Goal: Transaction & Acquisition: Purchase product/service

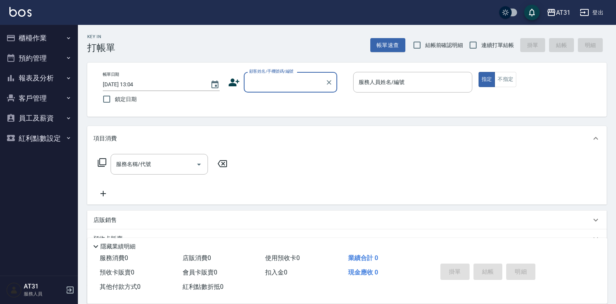
drag, startPoint x: 0, startPoint y: 0, endPoint x: 496, endPoint y: 49, distance: 498.0
click at [496, 48] on span "連續打單結帳" at bounding box center [497, 45] width 33 height 8
click at [481, 48] on input "連續打單結帳" at bounding box center [473, 45] width 16 height 16
checkbox input "true"
drag, startPoint x: 289, startPoint y: 78, endPoint x: 288, endPoint y: 90, distance: 12.5
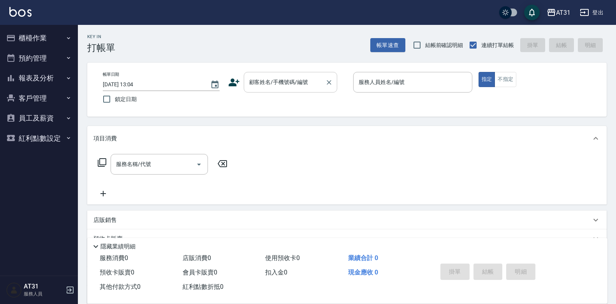
click at [288, 80] on div "顧客姓名/手機號碼/編號" at bounding box center [290, 82] width 93 height 21
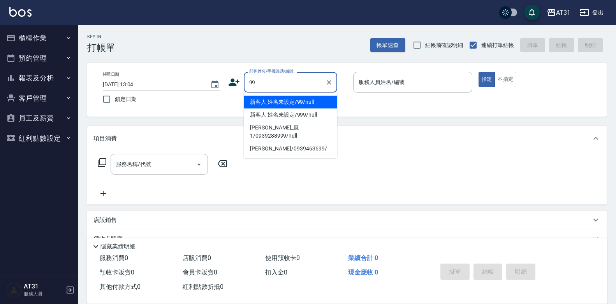
type input "新客人 姓名未設定/99/null"
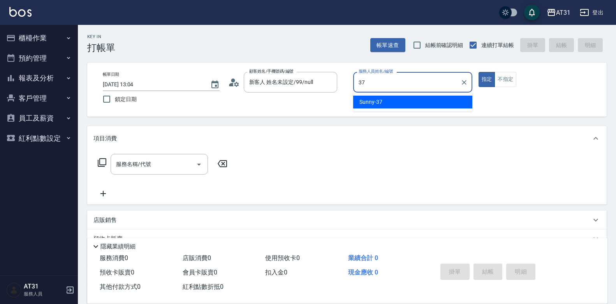
type input "Sunny-37"
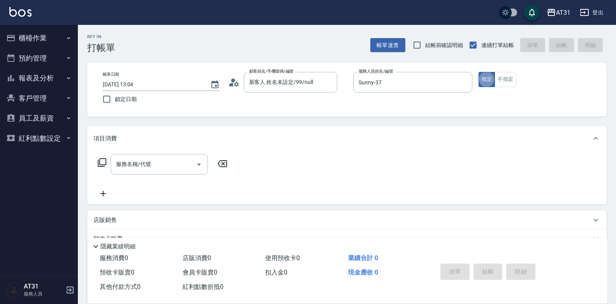
type button "true"
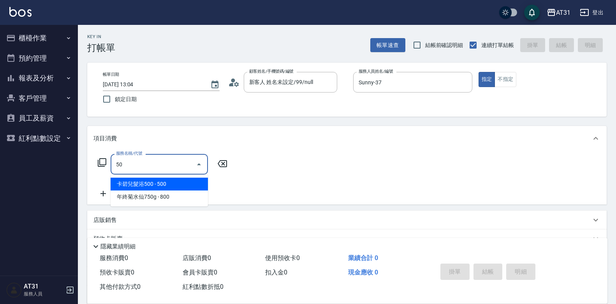
type input "501"
type input "160"
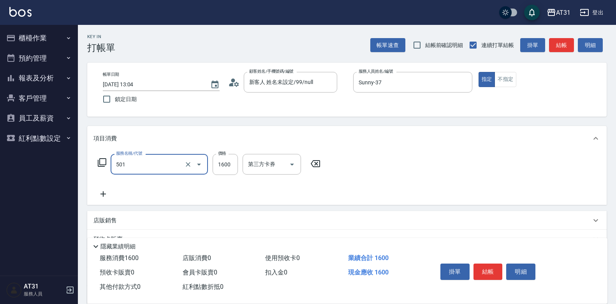
type input "染髮(501)"
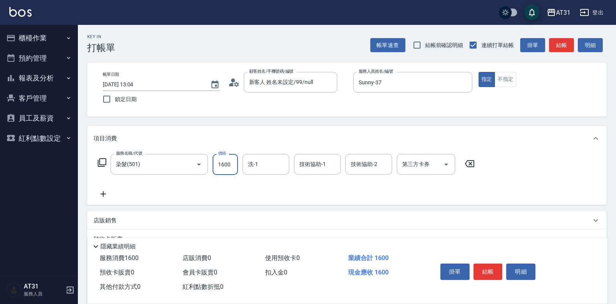
type input "8"
type input "0"
type input "80"
type input "800"
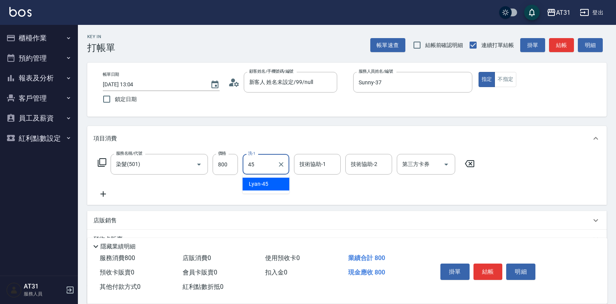
type input "Lyan-45"
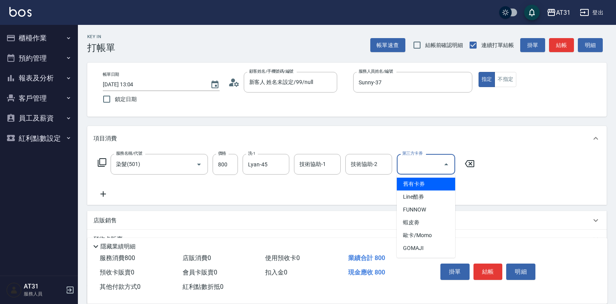
type input "舊有卡券"
type input "0"
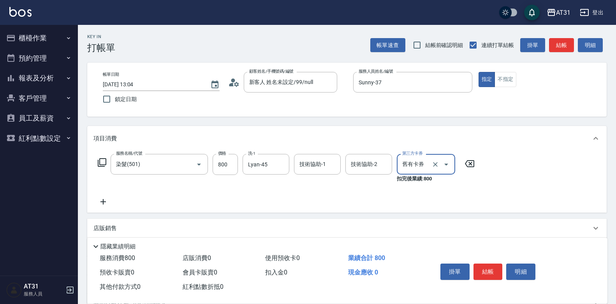
type input "舊有卡券"
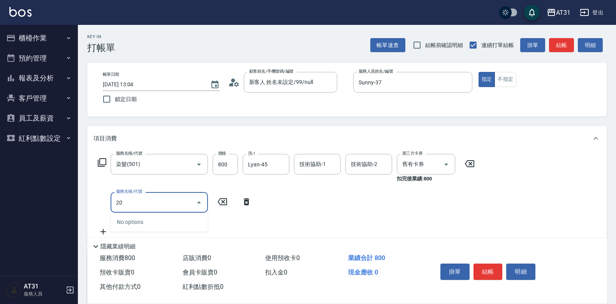
type input "201"
type input "20"
type input "洗髮(201)"
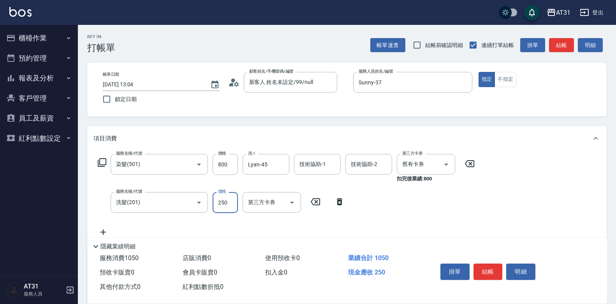
type input "0"
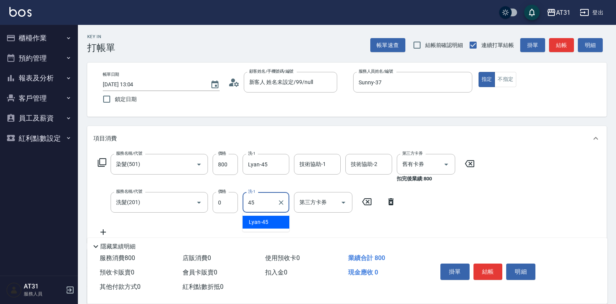
type input "Lyan-45"
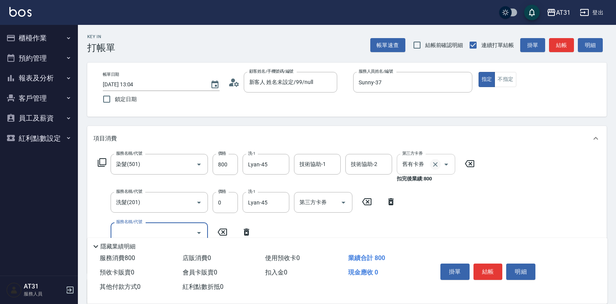
click at [434, 167] on icon "Clear" at bounding box center [435, 165] width 8 height 8
type input "80"
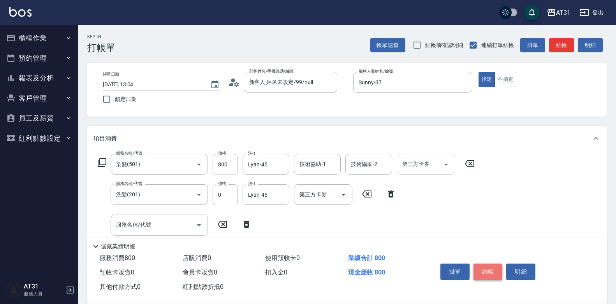
click at [483, 264] on button "結帳" at bounding box center [487, 272] width 29 height 16
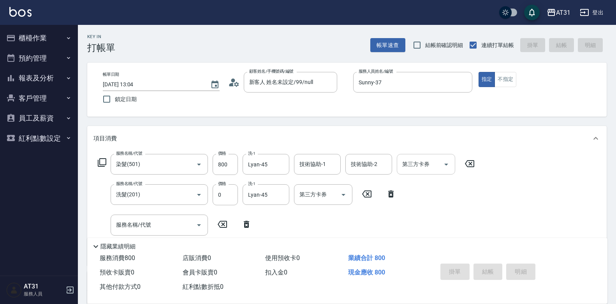
type input "[DATE] 20:20"
type input "0"
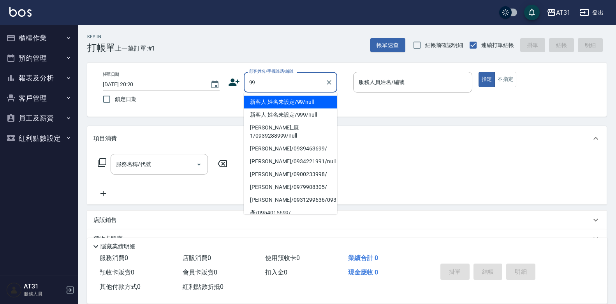
type input "新客人 姓名未設定/99/null"
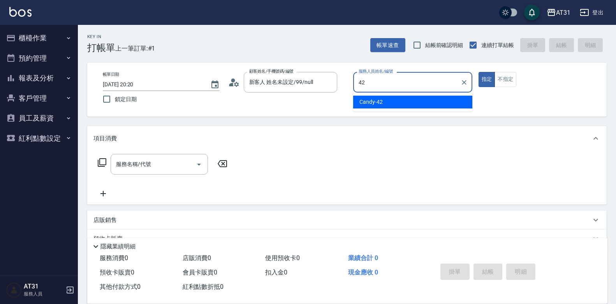
type input "Candy-42"
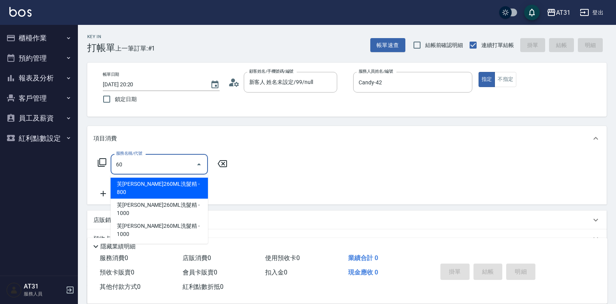
type input "609"
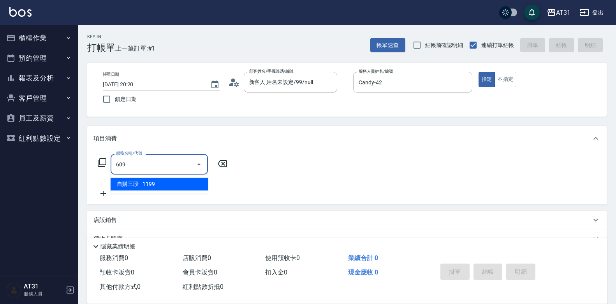
type input "110"
type input "自購三段(609)"
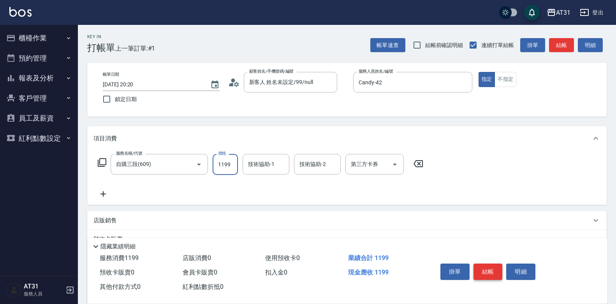
type input "0"
type input "25"
type input "20"
type input "250"
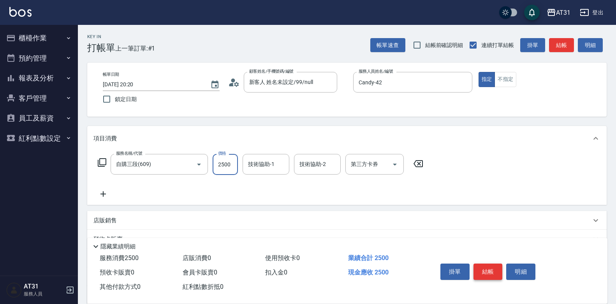
type input "2500"
type input "[PERSON_NAME]-46"
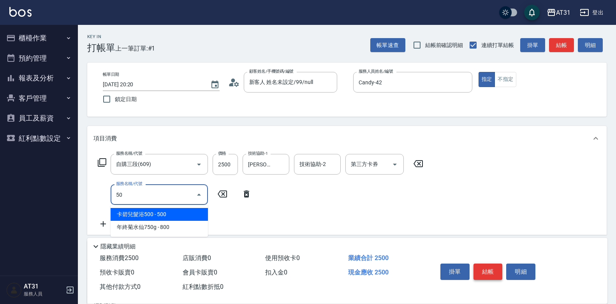
type input "501"
type input "410"
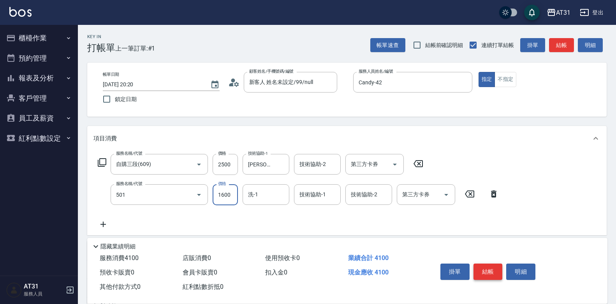
type input "染髮(501)"
type input "250"
type input "15"
type input "260"
type input "150"
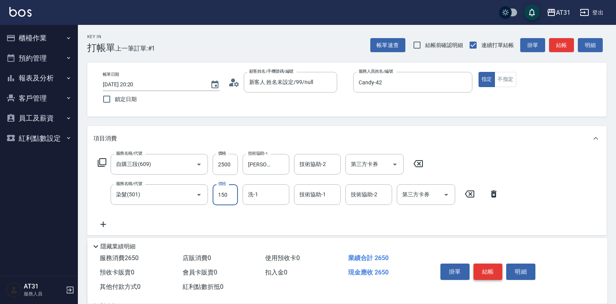
type input "400"
type input "1500"
type input "[PERSON_NAME]-46"
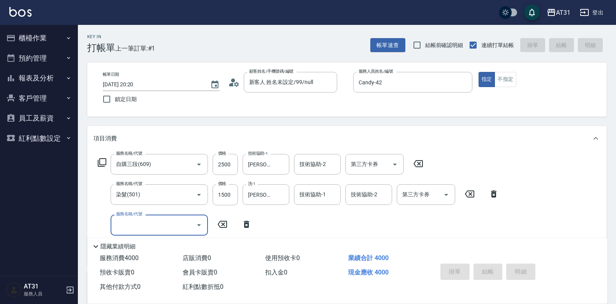
type input "[DATE] 20:21"
type input "0"
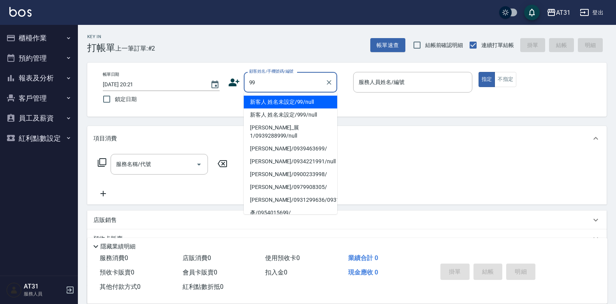
type input "新客人 姓名未設定/99/null"
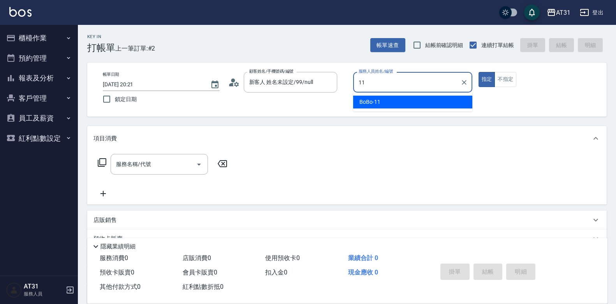
type input "BoBo-11"
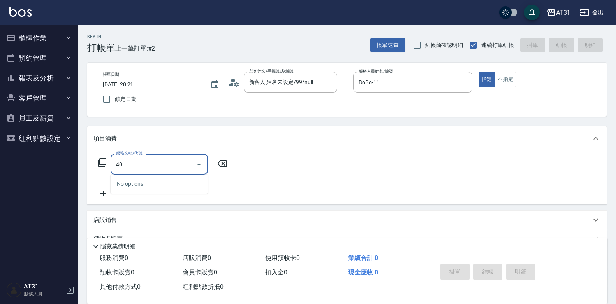
type input "401"
type input "20"
type input "剪髮(401)"
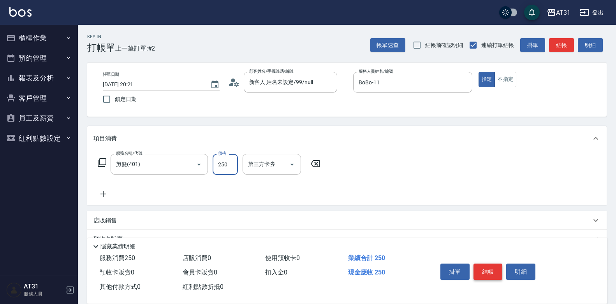
type input "0"
type input "450"
type input "40"
type input "450"
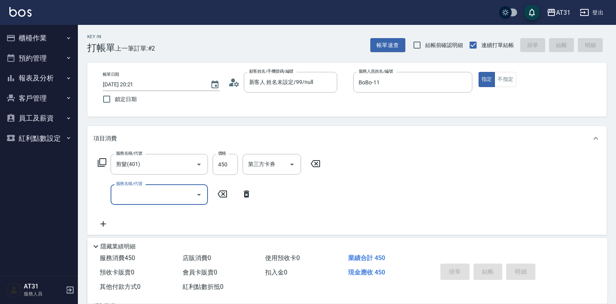
type input "0"
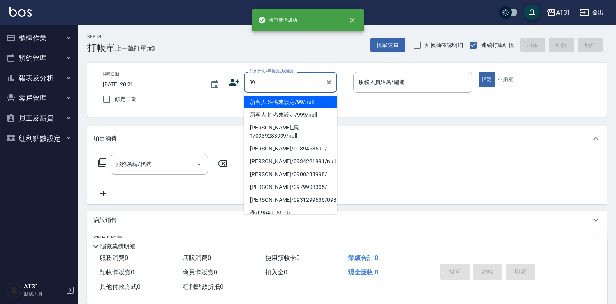
type input "新客人 姓名未設定/99/null"
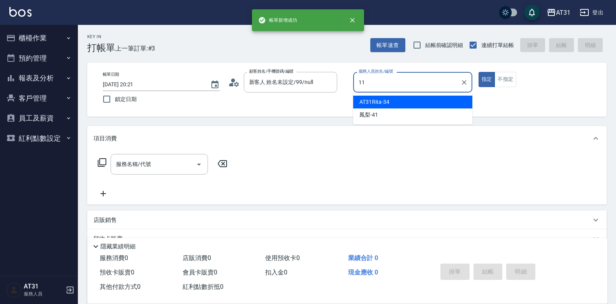
type input "BoBo-11"
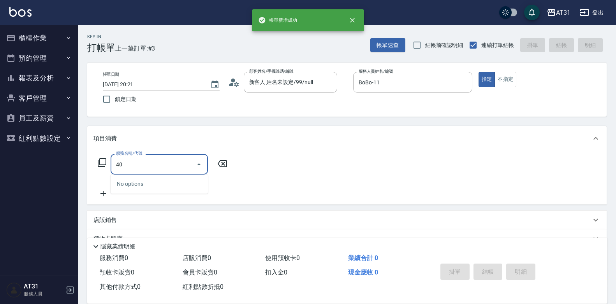
type input "401"
type input "20"
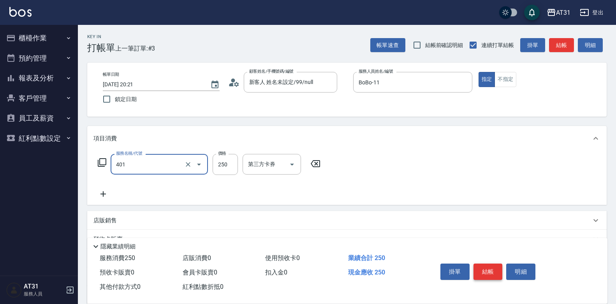
type input "剪髮(401)"
type input "0"
type input "450"
type input "40"
type input "450"
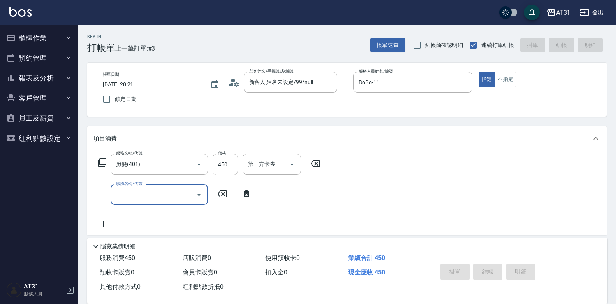
type input "0"
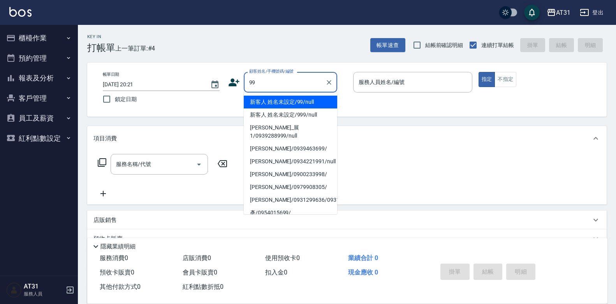
type input "新客人 姓名未設定/99/null"
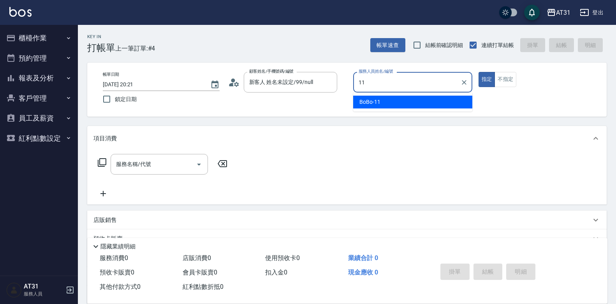
type input "BoBo-11"
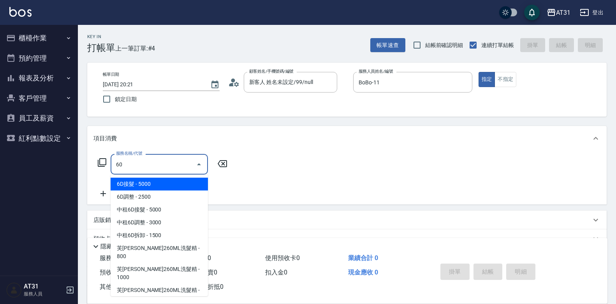
type input "601"
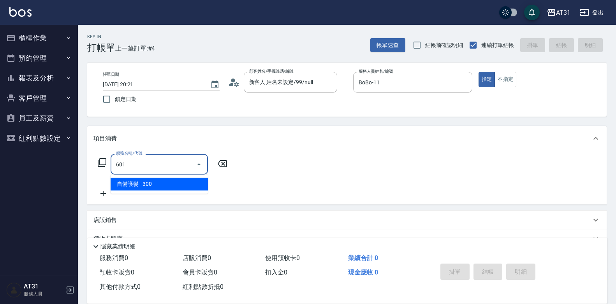
type input "30"
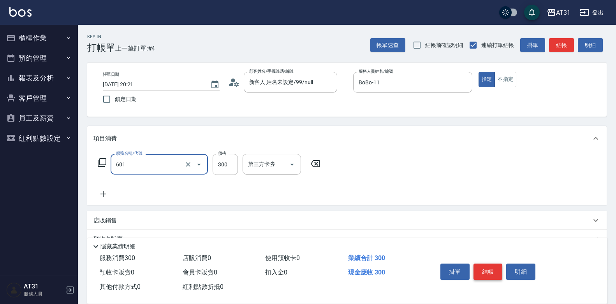
type input "自備護髮(601)"
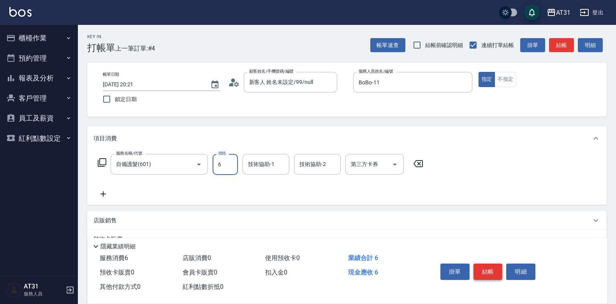
type input "0"
type input "60"
type input "600"
type input "[PERSON_NAME]-46"
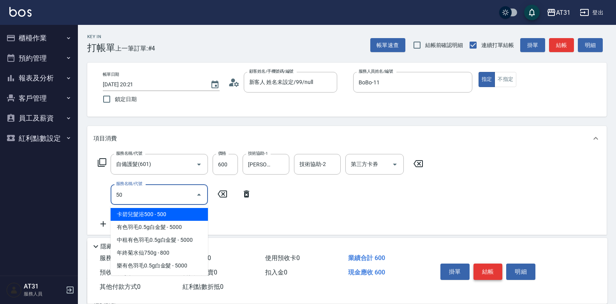
type input "501"
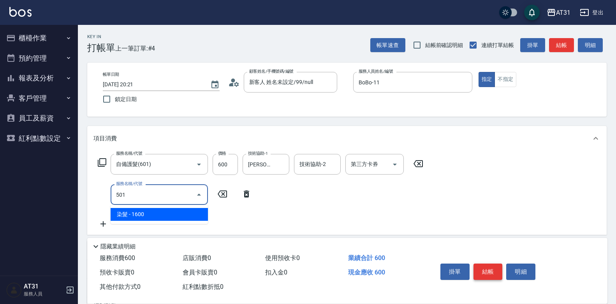
type input "220"
type input "染髮(501)"
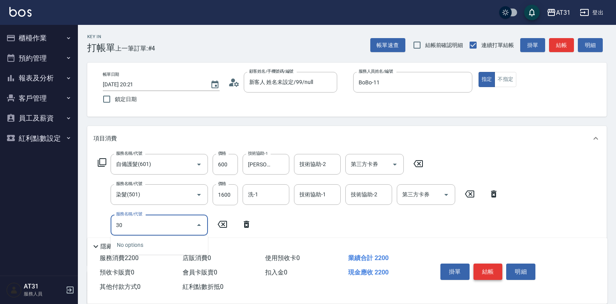
type input "301"
type input "380"
type input "燙髮(301)"
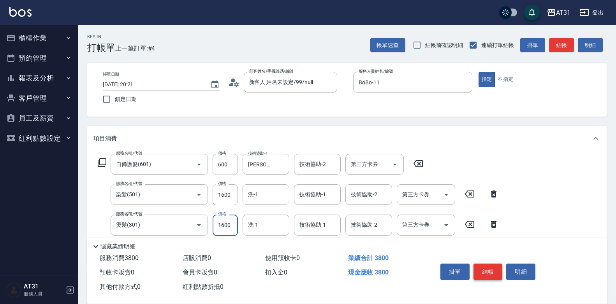
type input "220"
type input "200"
type input "240"
type input "2000"
type input "420"
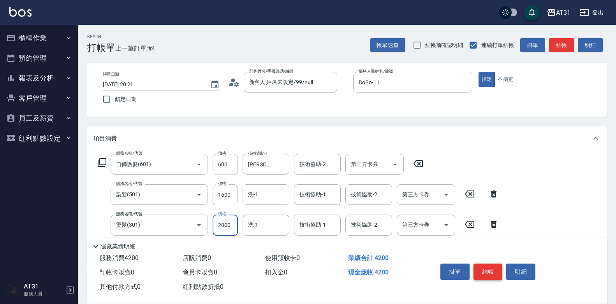
type input "2000"
type input "[PERSON_NAME]-46"
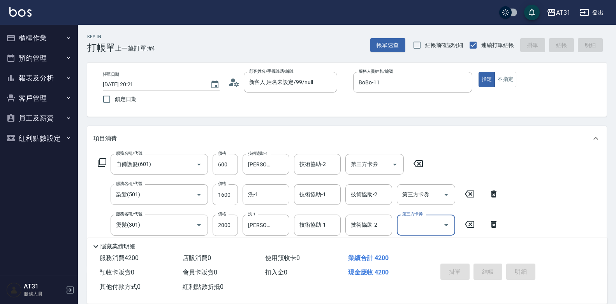
type input "0"
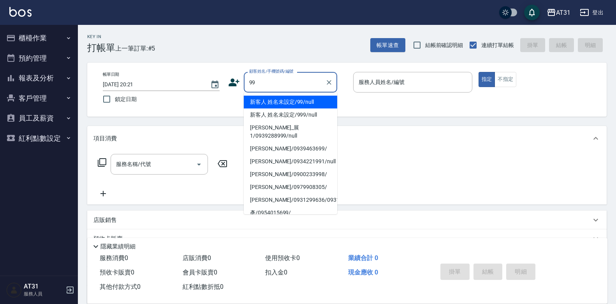
type input "新客人 姓名未設定/99/null"
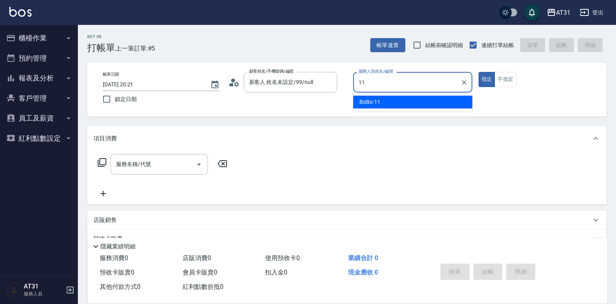
type input "BoBo-11"
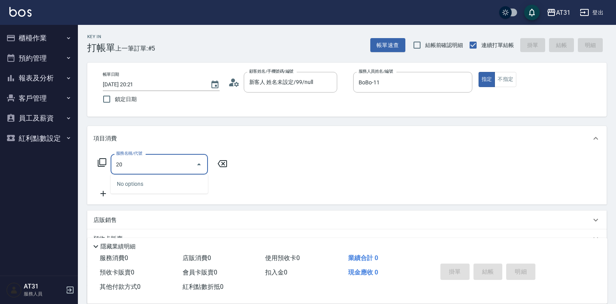
type input "201"
type input "20"
type input "洗髮(201)"
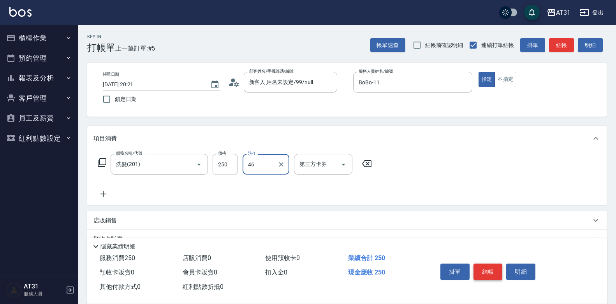
type input "[PERSON_NAME]-46"
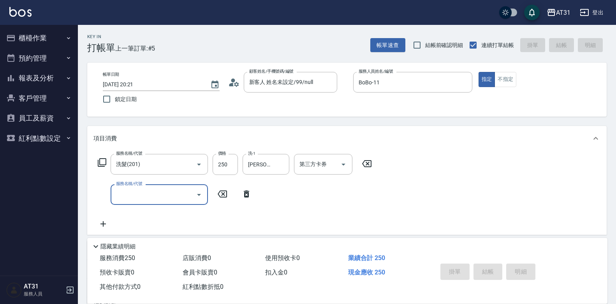
type input "0"
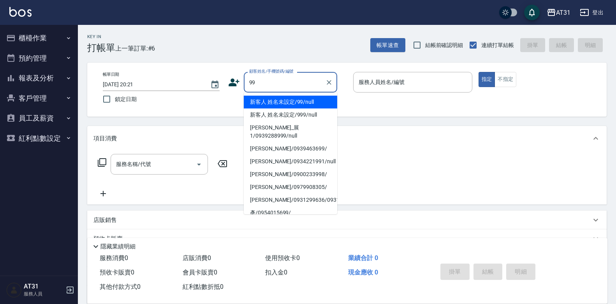
type input "新客人 姓名未設定/99/null"
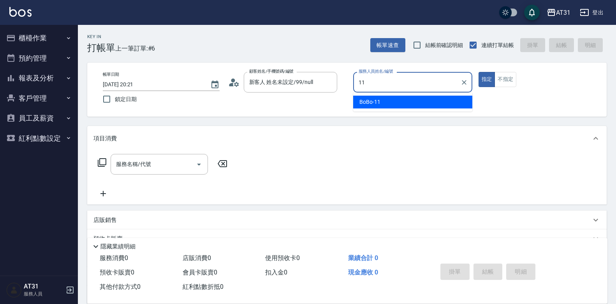
type input "BoBo-11"
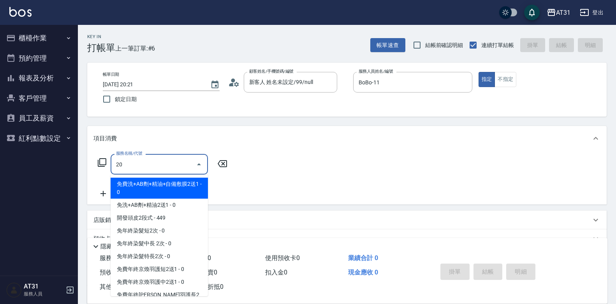
type input "201"
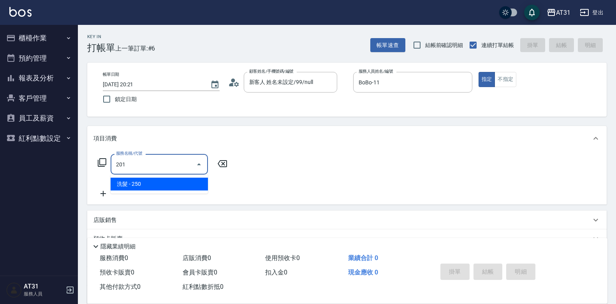
type input "20"
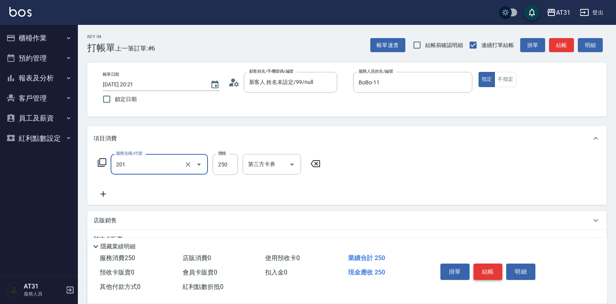
type input "洗髮(201)"
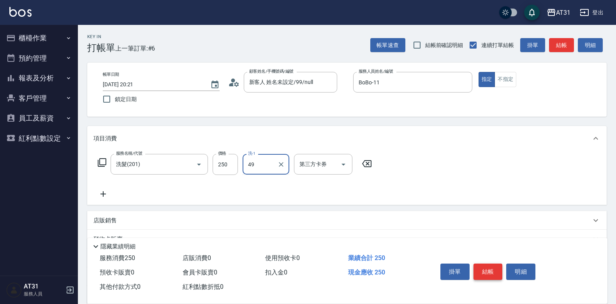
type input "[PERSON_NAME]-49"
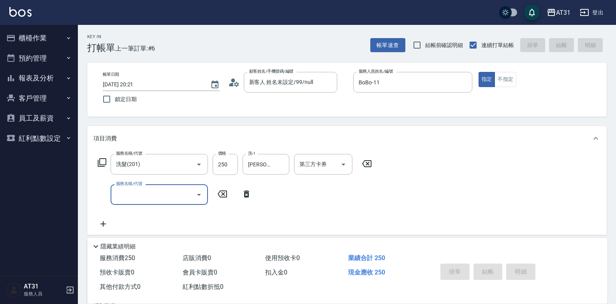
type input "[DATE] 20:22"
type input "0"
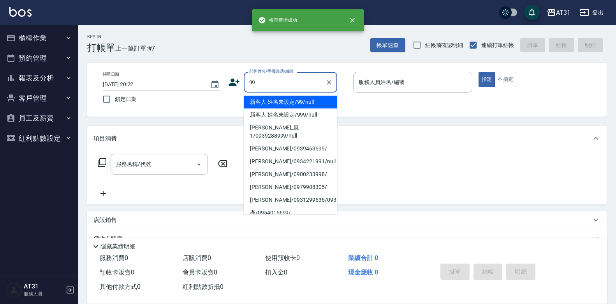
type input "新客人 姓名未設定/99/null"
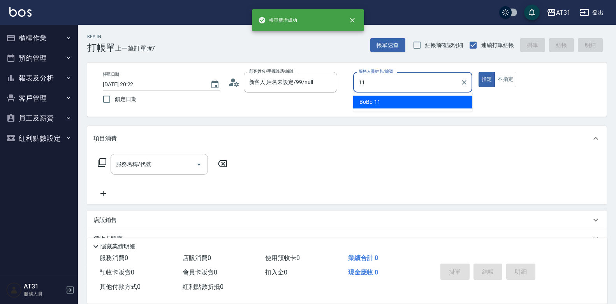
type input "BoBo-11"
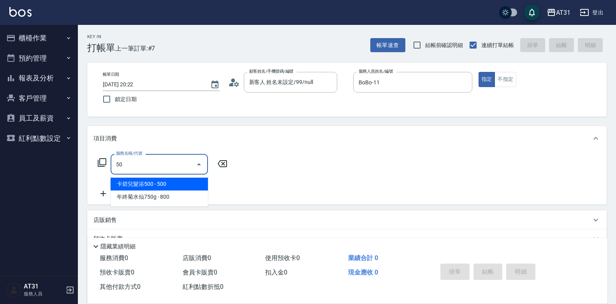
type input "501"
type input "160"
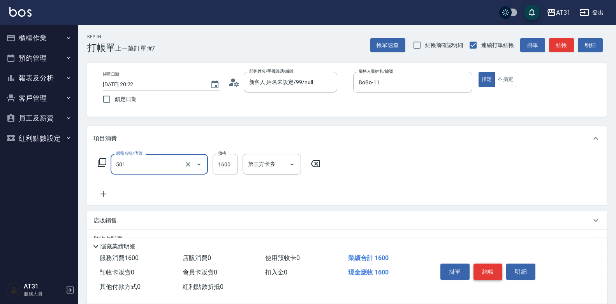
type input "染髮(501)"
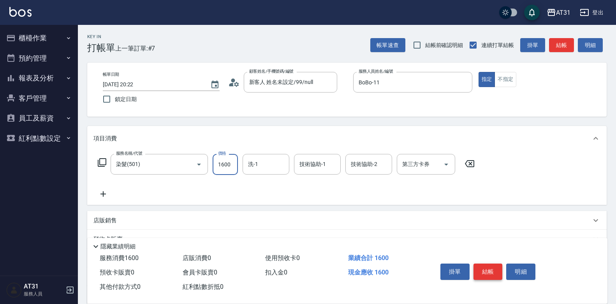
type input "0"
type input "20"
type input "200"
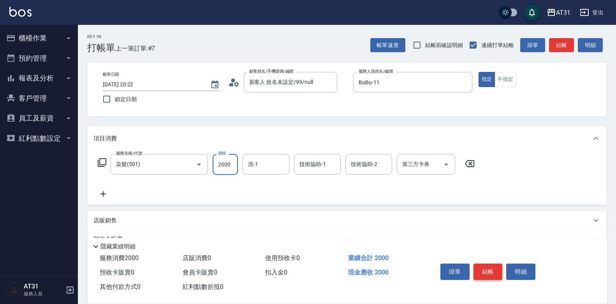
type input "2000"
type input "[PERSON_NAME]-49"
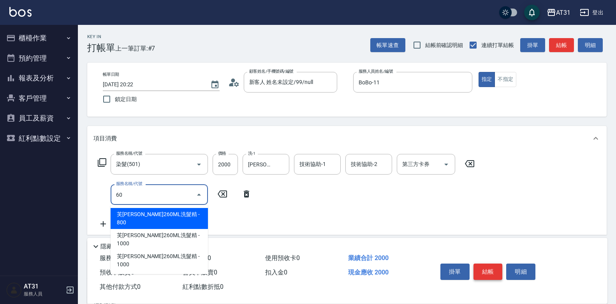
type input "608"
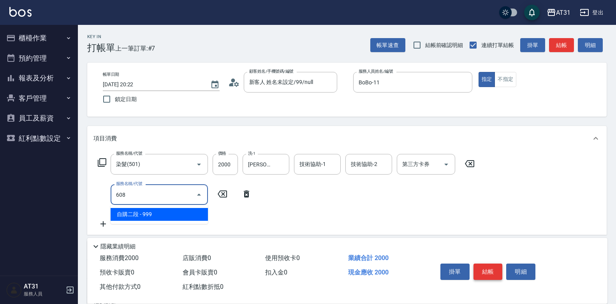
type input "290"
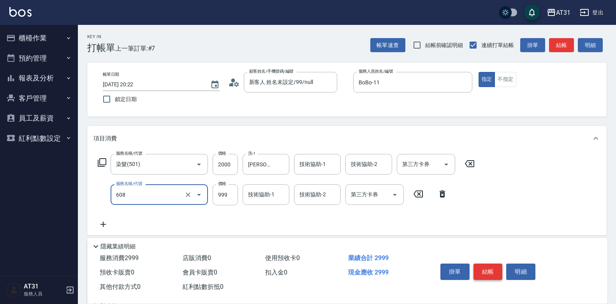
type input "自購二段(608)"
type input "1"
type input "200"
type input "110"
type input "210"
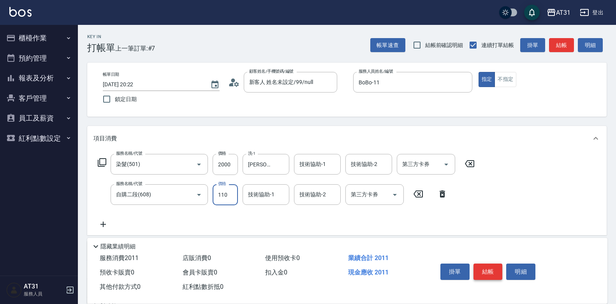
type input "1100"
type input "310"
type input "1100"
type input "[PERSON_NAME]-49"
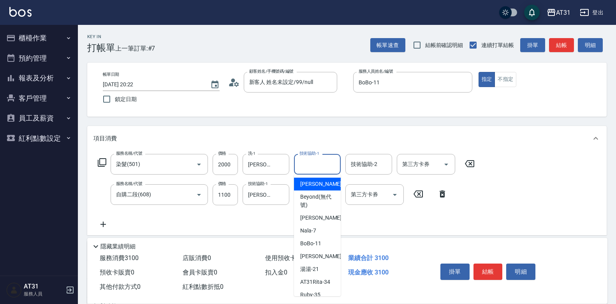
click at [318, 163] on input "技術協助-1" at bounding box center [317, 165] width 40 height 14
type input "[PERSON_NAME]-49"
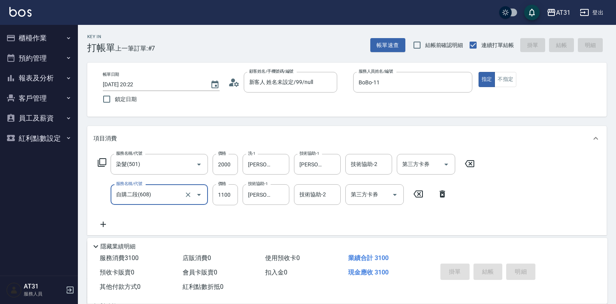
type input "0"
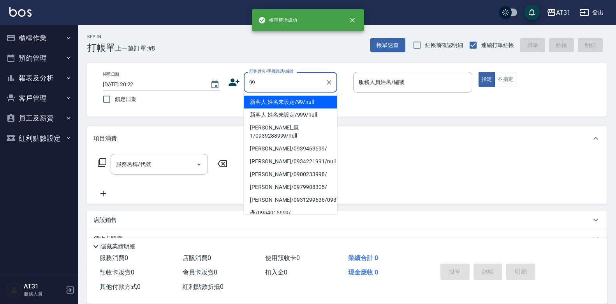
type input "新客人 姓名未設定/99/null"
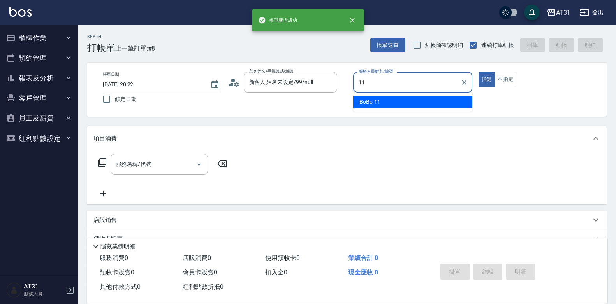
type input "BoBo-11"
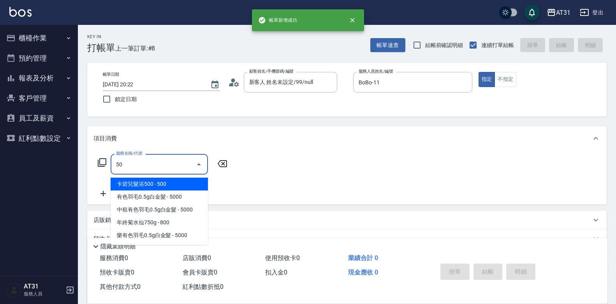
type input "501"
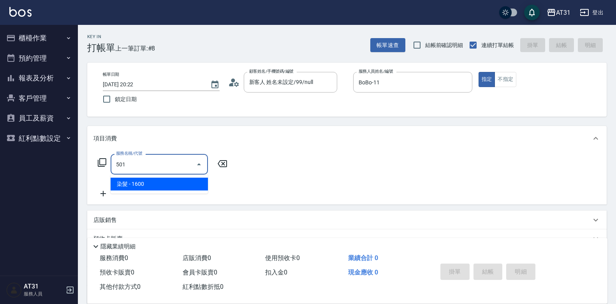
type input "160"
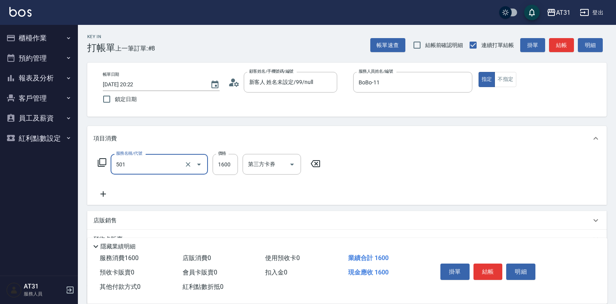
type input "染髮(501)"
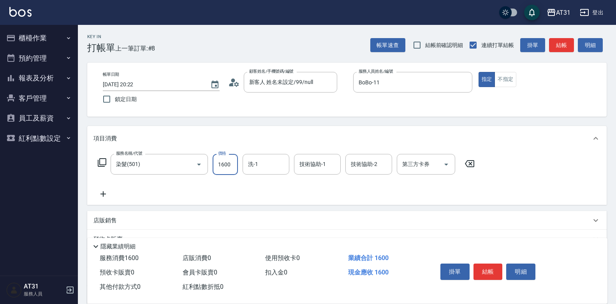
type input "0"
type input "15"
type input "10"
type input "150"
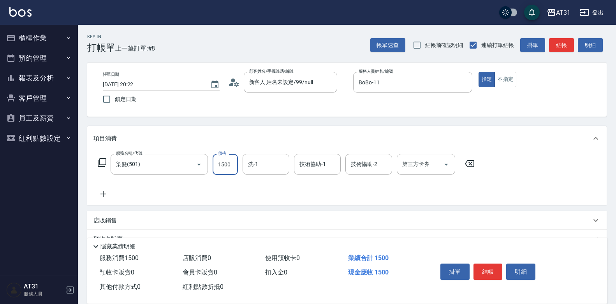
type input "1500"
type input "[PERSON_NAME]-46"
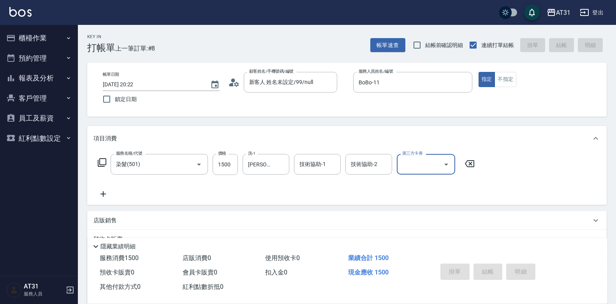
type input "0"
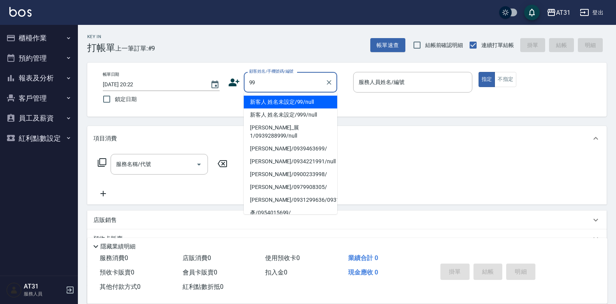
type input "新客人 姓名未設定/99/null"
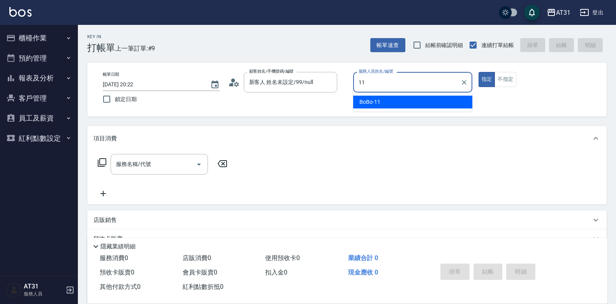
type input "BoBo-11"
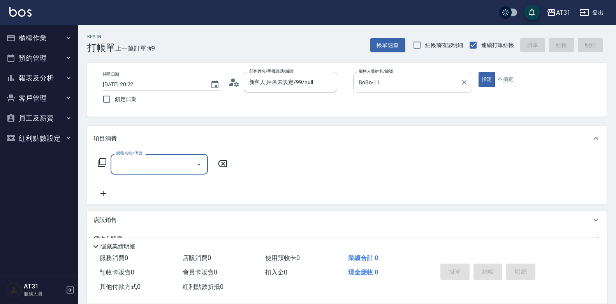
click at [462, 79] on icon "Clear" at bounding box center [464, 83] width 8 height 8
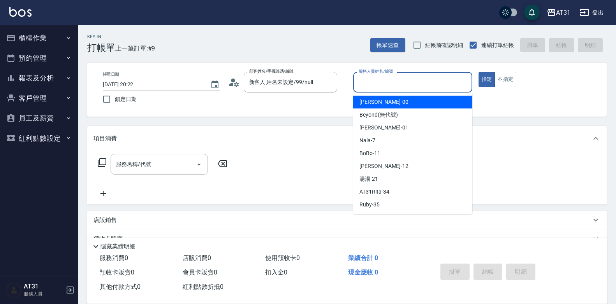
click at [434, 84] on input "服務人員姓名/編號" at bounding box center [413, 83] width 112 height 14
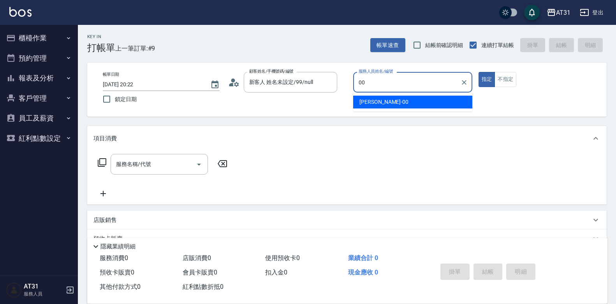
type input "[PERSON_NAME]-00"
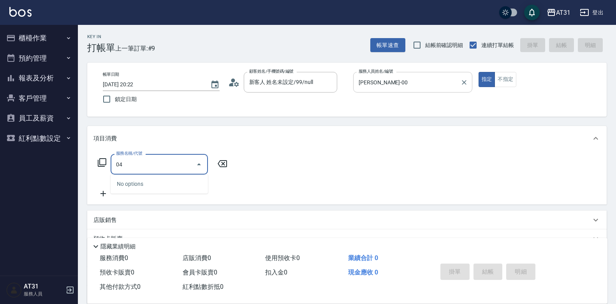
type input "0"
type input "401"
type input "20"
type input "剪髮(401)"
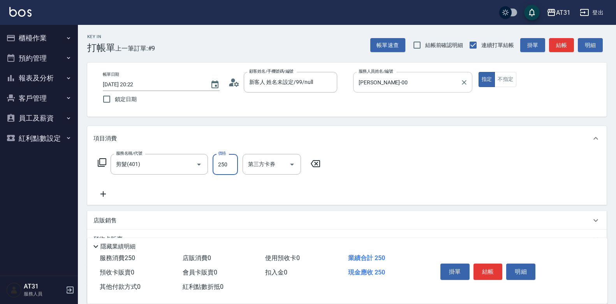
type input "0"
type input "30"
type input "300"
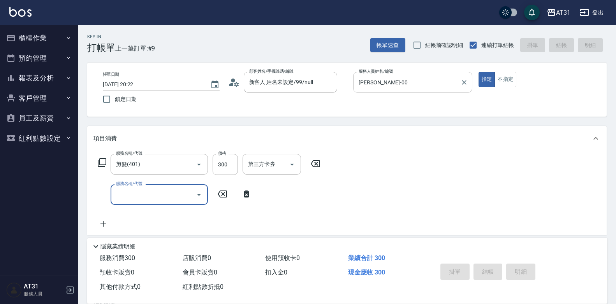
type input "0"
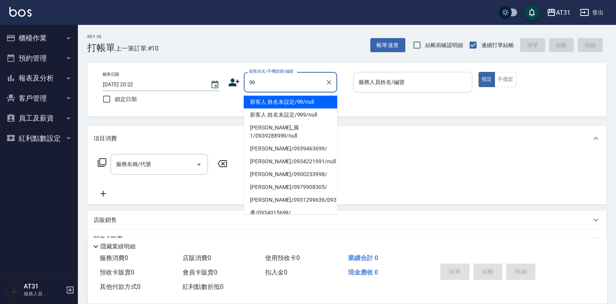
type input "新客人 姓名未設定/99/null"
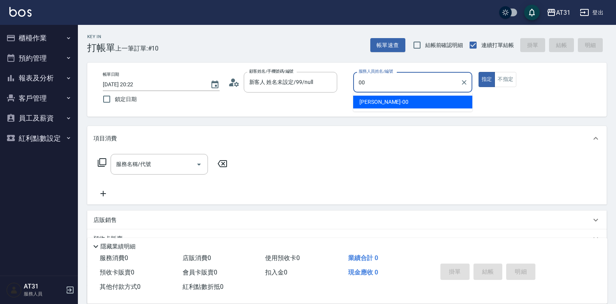
type input "[PERSON_NAME]-00"
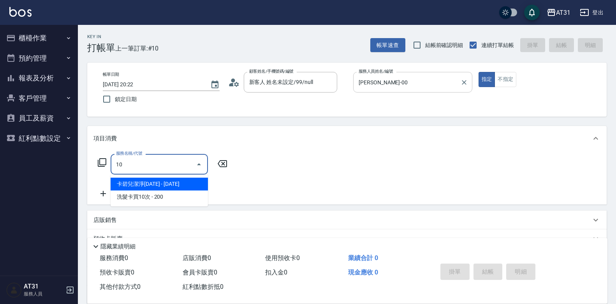
type input "101"
type input "70"
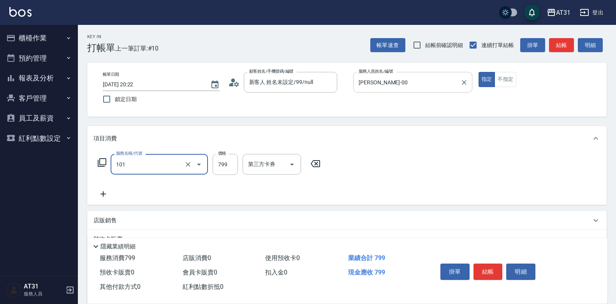
type input "洗+AB劑(101)"
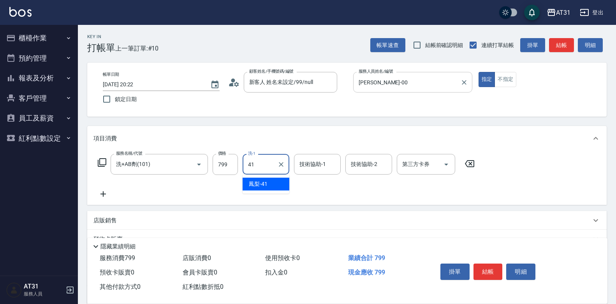
type input "鳳梨-41"
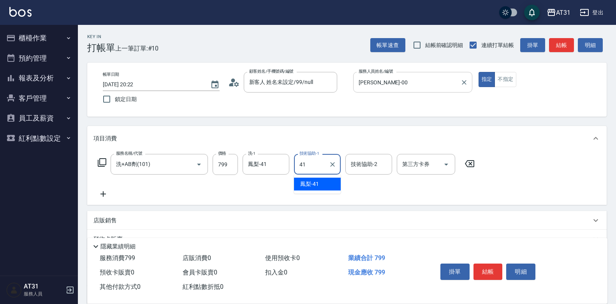
type input "鳳梨-41"
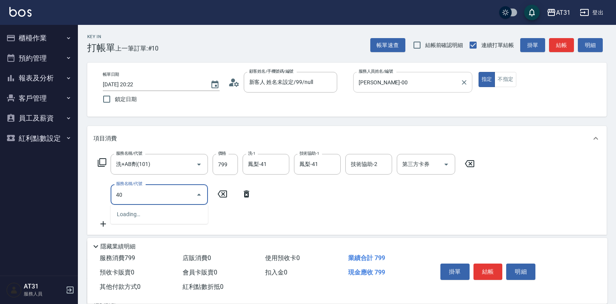
type input "401"
type input "100"
type input "剪髮(401)"
type input "80"
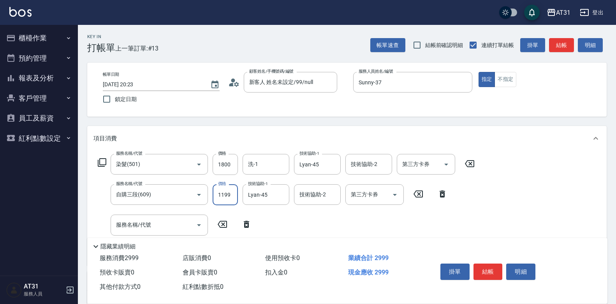
click at [218, 200] on input "1199" at bounding box center [225, 195] width 25 height 21
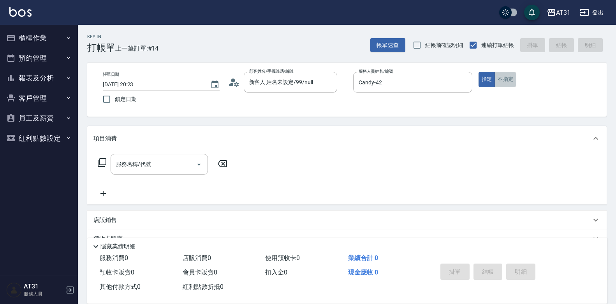
click at [501, 84] on button "不指定" at bounding box center [505, 79] width 22 height 15
drag, startPoint x: 181, startPoint y: 157, endPoint x: 373, endPoint y: 54, distance: 217.6
click at [181, 157] on div "服務名稱/代號" at bounding box center [159, 164] width 97 height 21
click at [486, 76] on button "指定" at bounding box center [486, 79] width 17 height 15
click at [137, 167] on input "服務名稱/代號" at bounding box center [153, 165] width 79 height 14
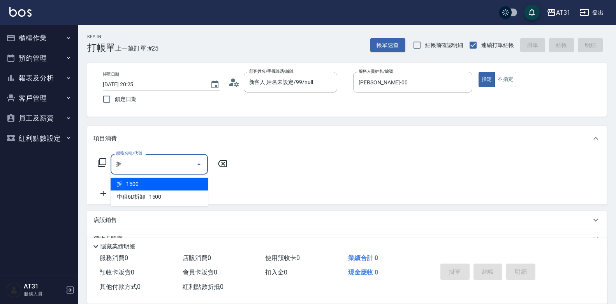
click at [148, 183] on span "拆 - 1500" at bounding box center [159, 184] width 97 height 13
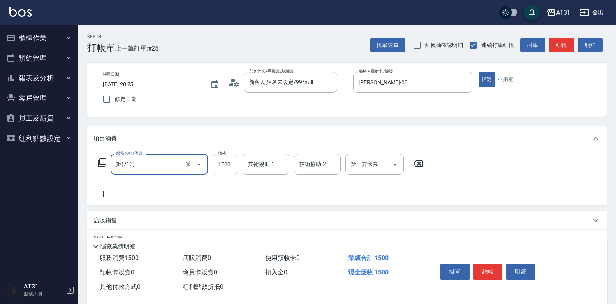
click at [230, 165] on input "1500" at bounding box center [225, 164] width 25 height 21
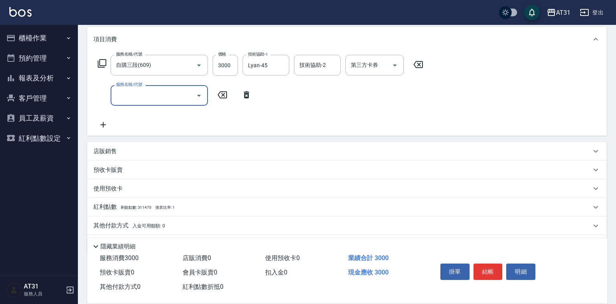
scroll to position [124, 0]
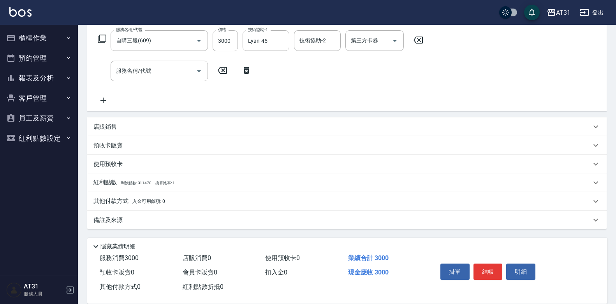
click at [109, 196] on div "其他付款方式 入金可用餘額: 0" at bounding box center [346, 201] width 519 height 19
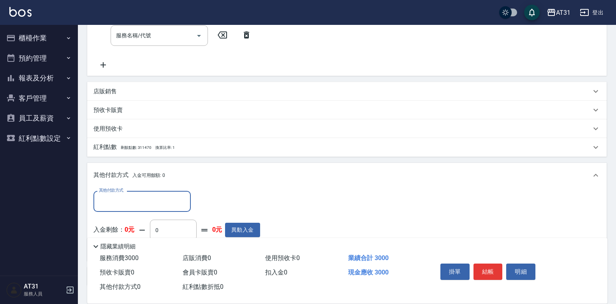
scroll to position [163, 0]
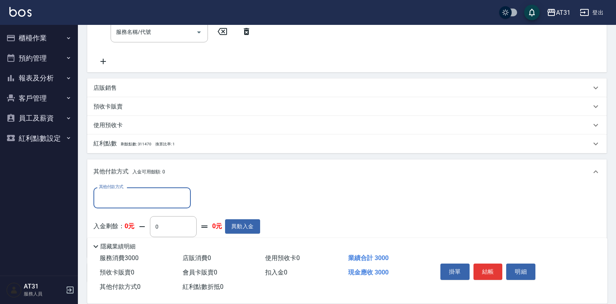
click at [134, 204] on input "其他付款方式" at bounding box center [142, 198] width 90 height 14
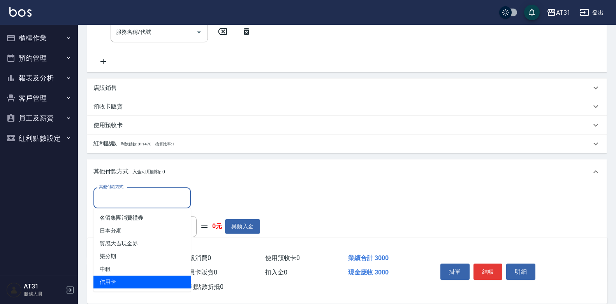
click at [132, 280] on span "信用卡" at bounding box center [141, 282] width 97 height 13
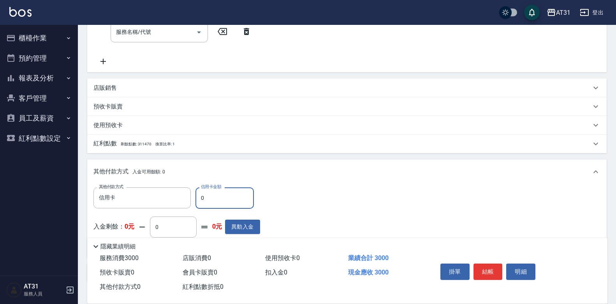
drag, startPoint x: 216, startPoint y: 199, endPoint x: 200, endPoint y: 193, distance: 16.9
click at [200, 193] on input "0" at bounding box center [224, 198] width 58 height 21
click at [494, 265] on button "結帳" at bounding box center [487, 272] width 29 height 16
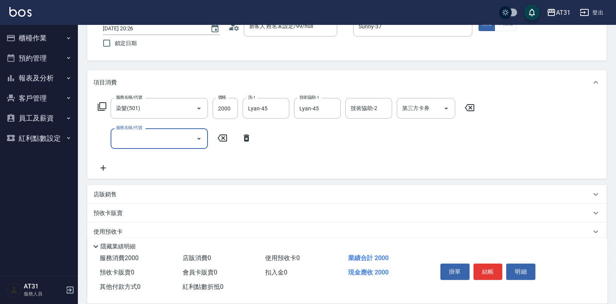
scroll to position [124, 0]
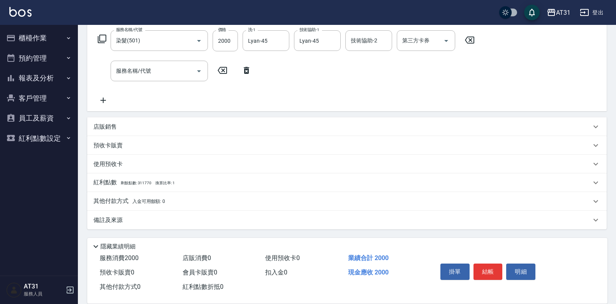
click at [118, 199] on p "其他付款方式 入金可用餘額: 0" at bounding box center [129, 201] width 72 height 9
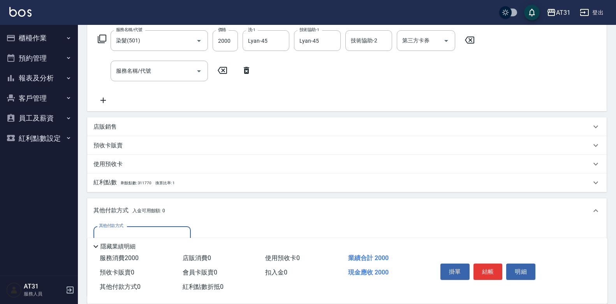
scroll to position [0, 0]
click at [141, 132] on div "店販銷售" at bounding box center [346, 127] width 519 height 19
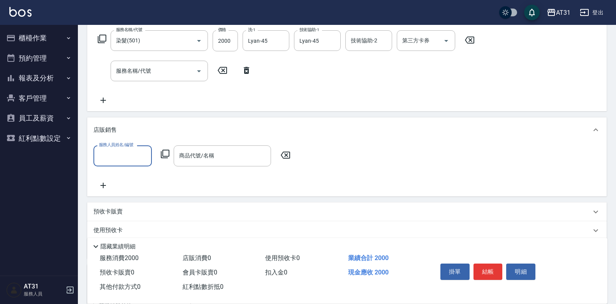
click at [136, 157] on input "服務人員姓名/編號" at bounding box center [122, 156] width 51 height 14
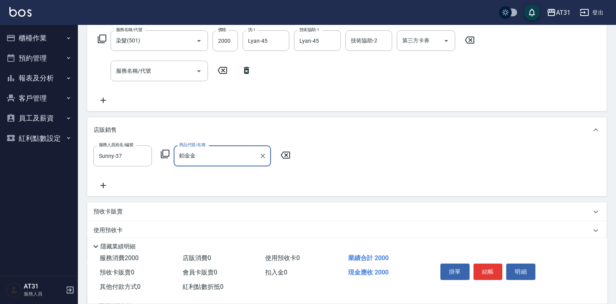
click at [213, 153] on input "鉑金金" at bounding box center [216, 156] width 79 height 14
click at [188, 156] on input "鉑金油" at bounding box center [216, 156] width 79 height 14
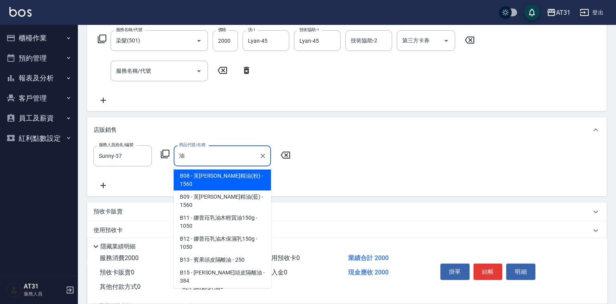
click at [194, 155] on input "油" at bounding box center [216, 156] width 79 height 14
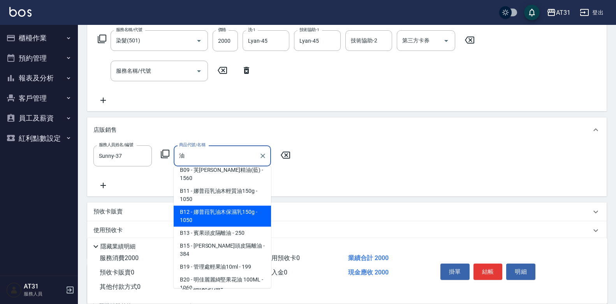
scroll to position [78, 0]
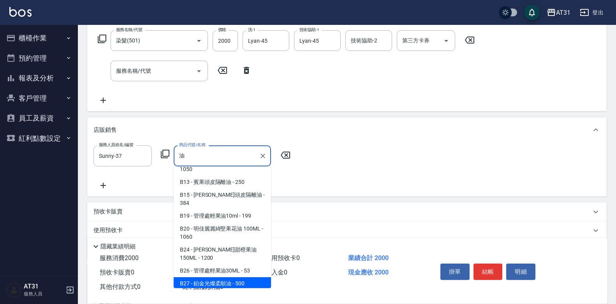
click at [232, 278] on span "B27 - 鉑金光燦柔順油 - 500" at bounding box center [222, 284] width 97 height 13
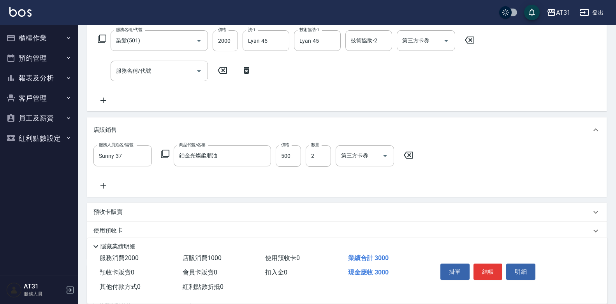
click at [102, 186] on icon at bounding box center [102, 185] width 19 height 9
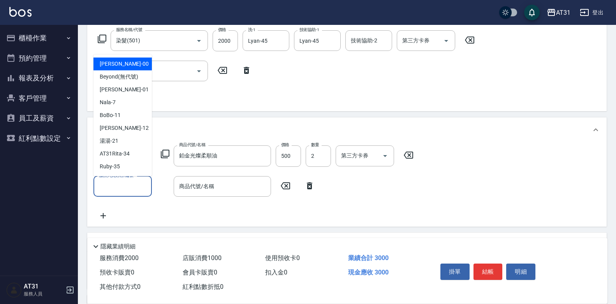
click at [119, 191] on input "服務人員姓名/編號" at bounding box center [122, 187] width 51 height 14
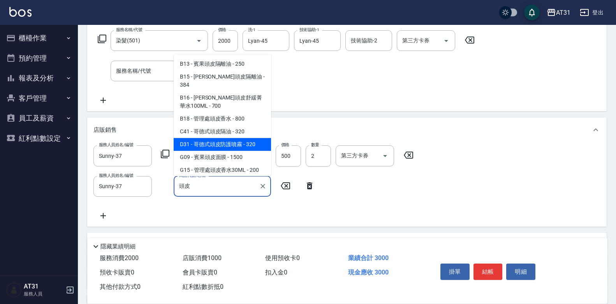
click at [210, 179] on div "頭皮 商品代號/名稱" at bounding box center [222, 186] width 97 height 21
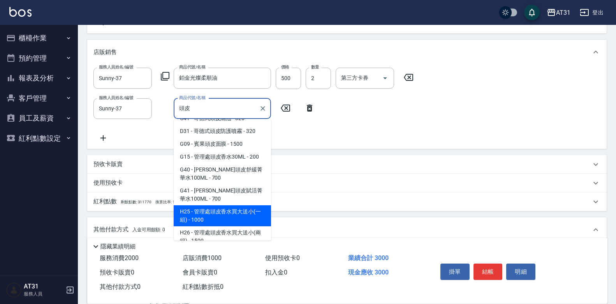
click at [216, 208] on span "H25 - 管理處頭皮香水買大送小(一組) - 1000" at bounding box center [222, 216] width 97 height 21
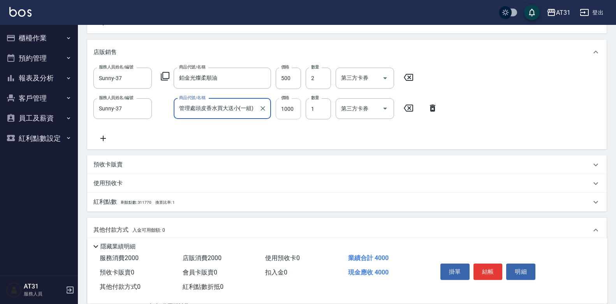
click at [284, 110] on input "1000" at bounding box center [288, 108] width 25 height 21
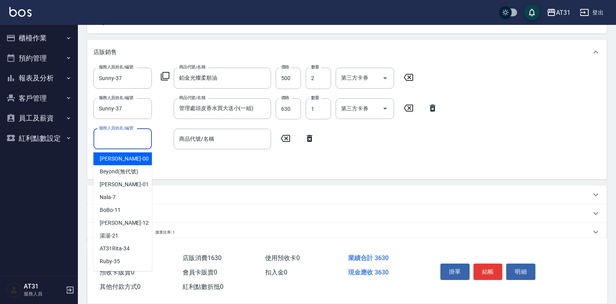
click at [134, 139] on input "服務人員姓名/編號" at bounding box center [122, 139] width 51 height 14
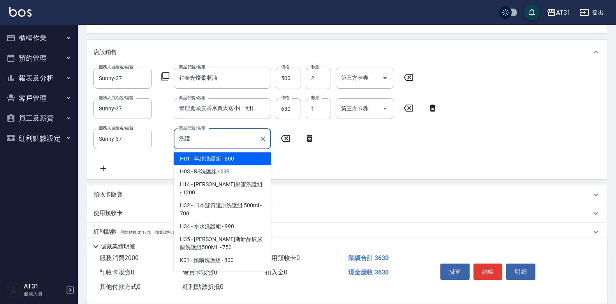
click at [213, 139] on input "洗護" at bounding box center [216, 139] width 79 height 14
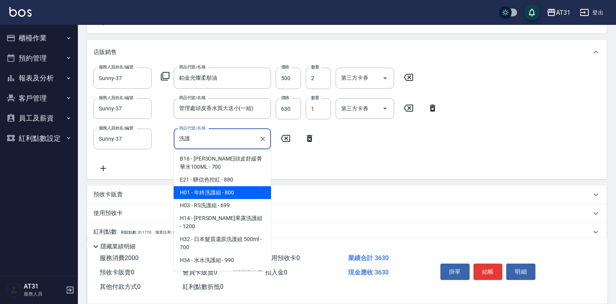
click at [214, 195] on span "H01 - 年終洗護組 - 800" at bounding box center [222, 192] width 97 height 13
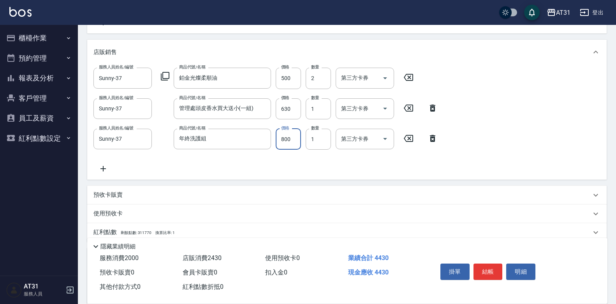
click at [294, 143] on input "800" at bounding box center [288, 139] width 25 height 21
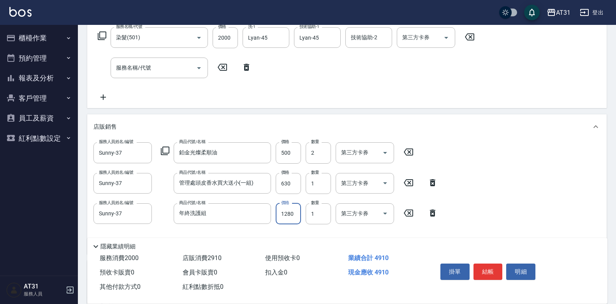
scroll to position [124, 0]
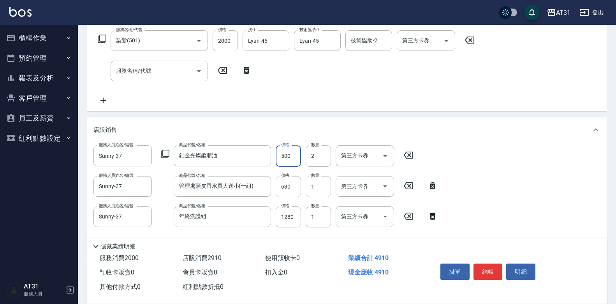
click at [287, 157] on input "500" at bounding box center [288, 156] width 25 height 21
click at [318, 152] on input "2" at bounding box center [318, 156] width 25 height 21
click at [484, 268] on button "結帳" at bounding box center [487, 272] width 29 height 16
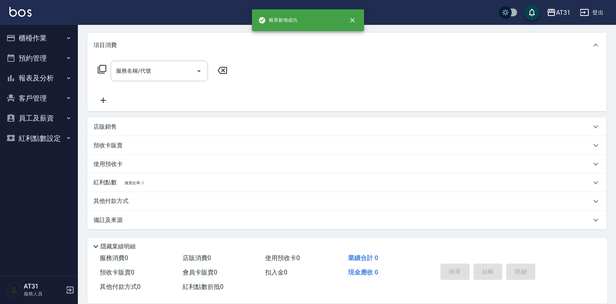
scroll to position [0, 0]
